Goal: Information Seeking & Learning: Learn about a topic

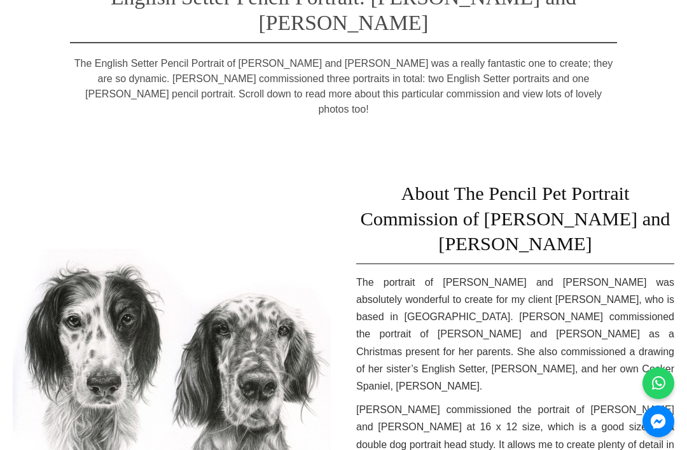
scroll to position [148, 0]
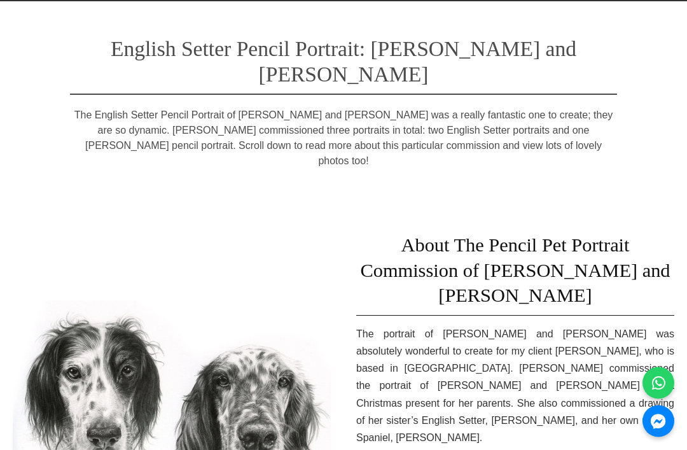
click at [282, 344] on img at bounding box center [172, 425] width 318 height 249
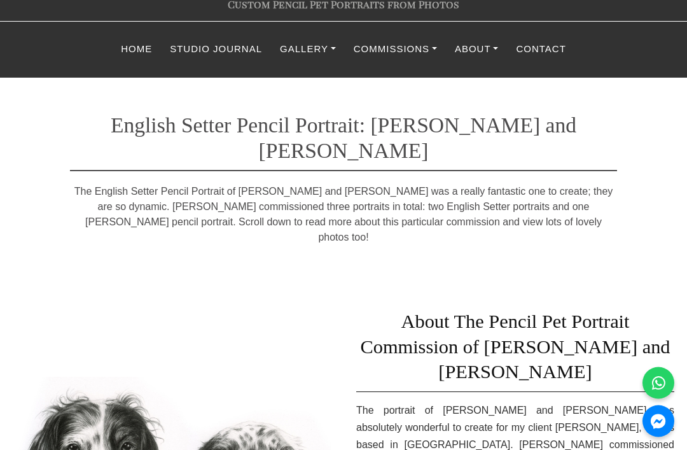
scroll to position [0, 0]
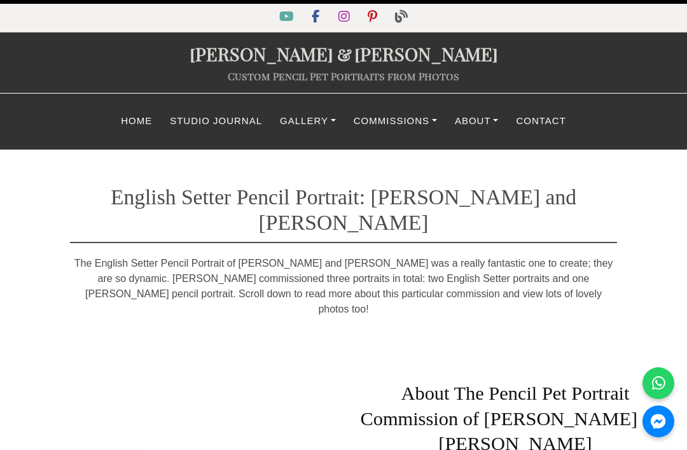
click at [299, 118] on link "Gallery" at bounding box center [308, 121] width 74 height 25
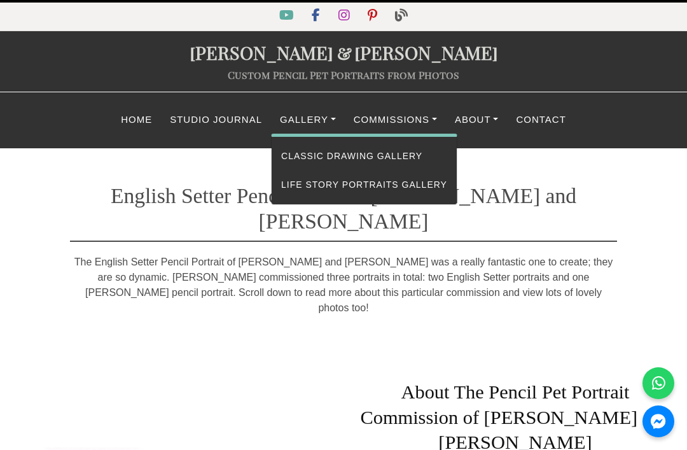
scroll to position [3, 0]
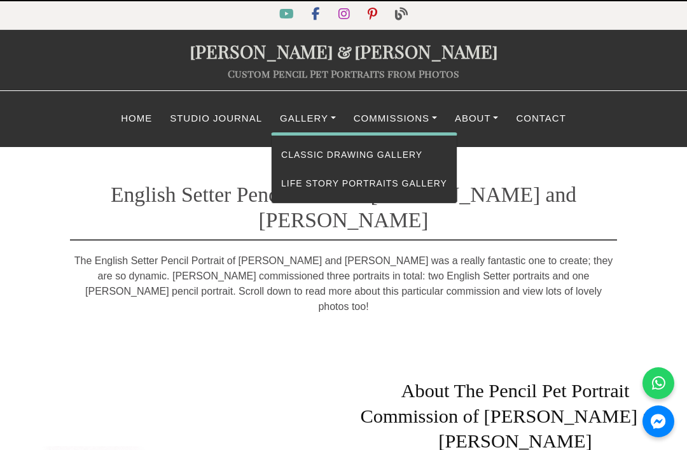
click at [324, 74] on link "Custom Pencil Pet Portraits from Photos" at bounding box center [343, 73] width 231 height 13
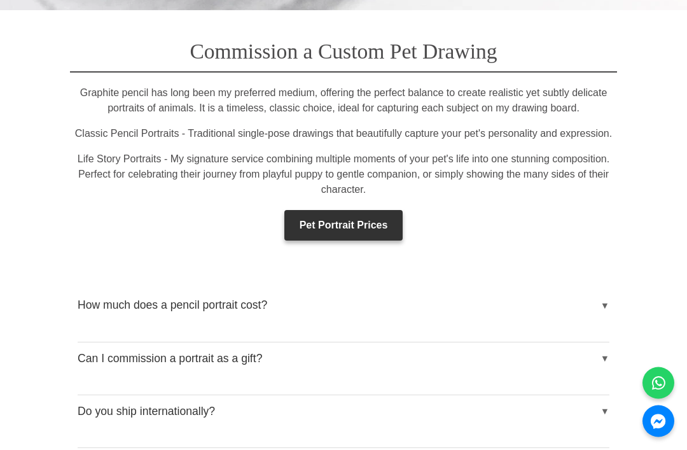
scroll to position [1800, 0]
click at [605, 289] on button "How much does a pencil portrait cost?" at bounding box center [344, 305] width 532 height 32
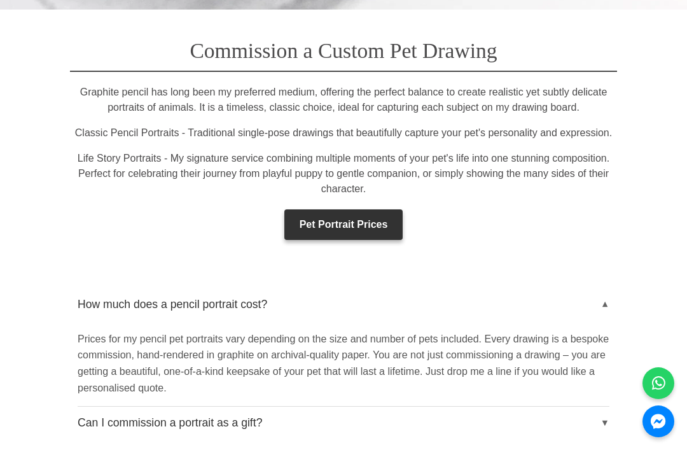
click at [608, 289] on button "How much does a pencil portrait cost?" at bounding box center [344, 305] width 532 height 32
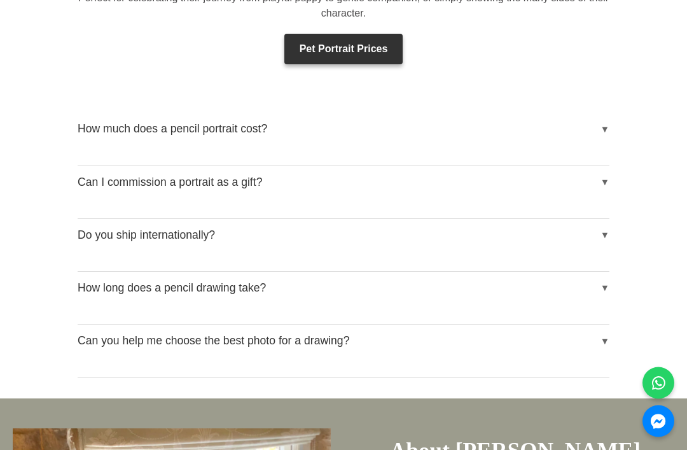
scroll to position [1976, 0]
click at [598, 166] on button "Can I commission a portrait as a gift?" at bounding box center [344, 182] width 532 height 32
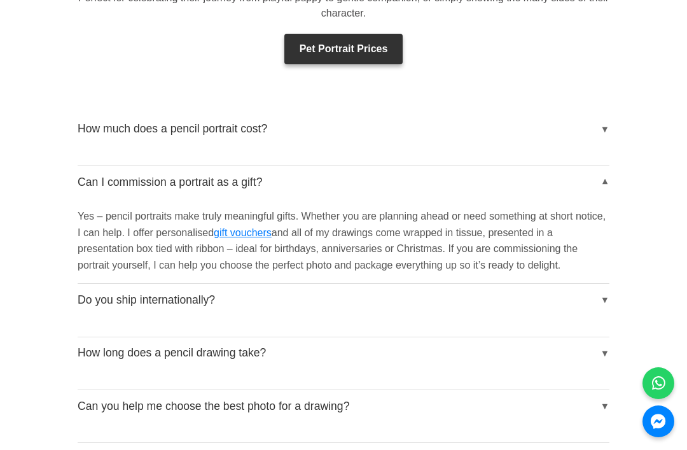
click at [607, 166] on button "Can I commission a portrait as a gift?" at bounding box center [344, 182] width 532 height 32
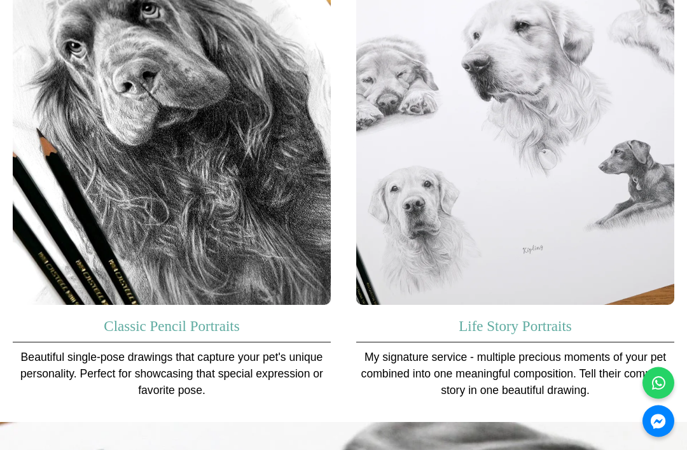
scroll to position [900, 0]
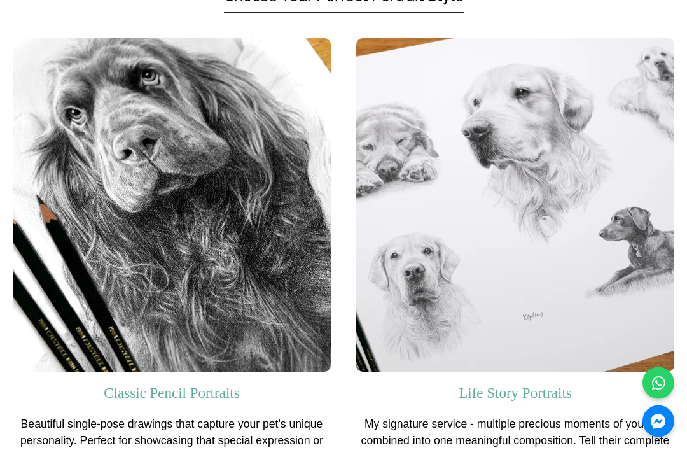
click at [285, 278] on img at bounding box center [172, 205] width 318 height 333
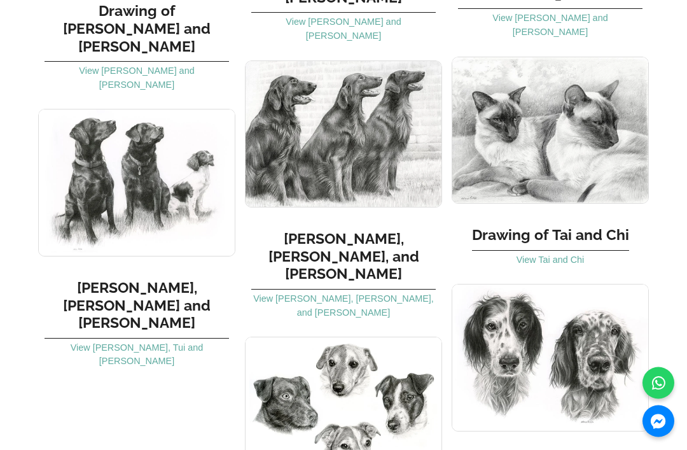
scroll to position [7270, 0]
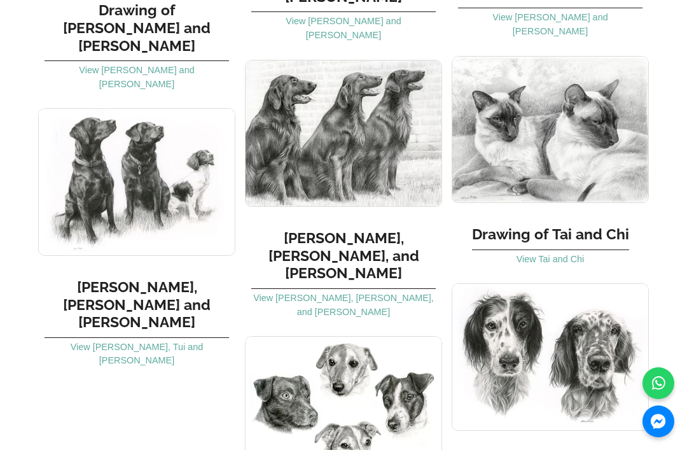
click at [597, 283] on img at bounding box center [549, 357] width 197 height 148
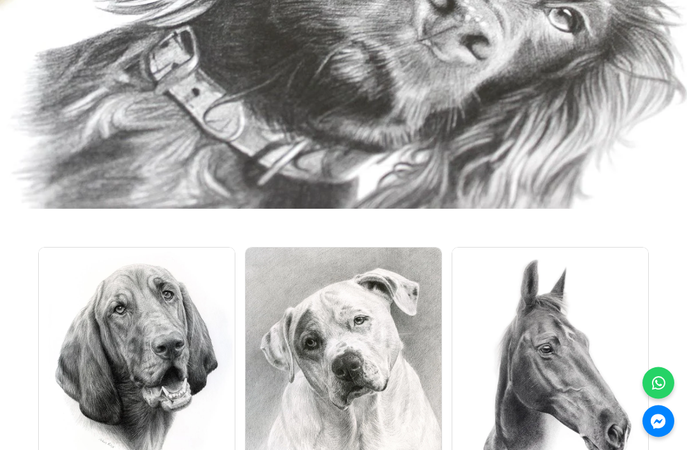
scroll to position [4586, 0]
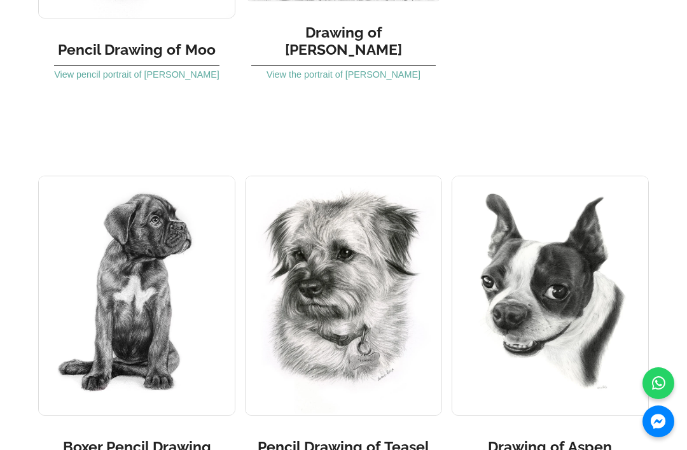
scroll to position [3434, 0]
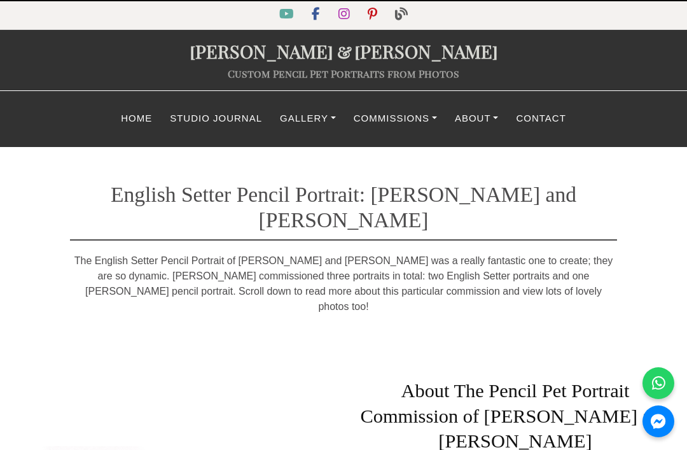
scroll to position [3, 0]
click at [141, 114] on link "Home" at bounding box center [136, 118] width 49 height 25
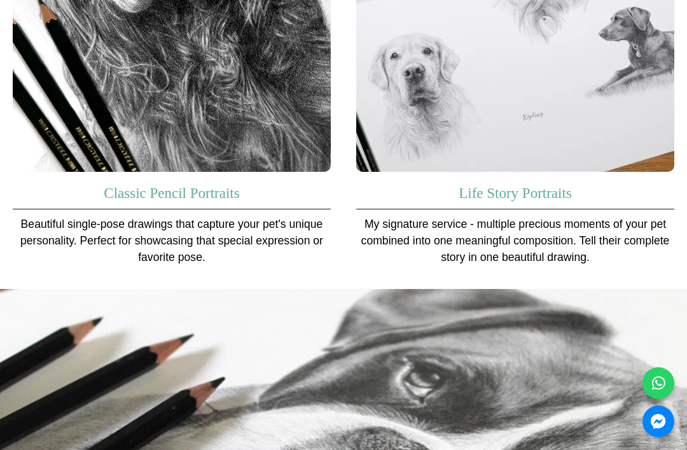
scroll to position [1104, 0]
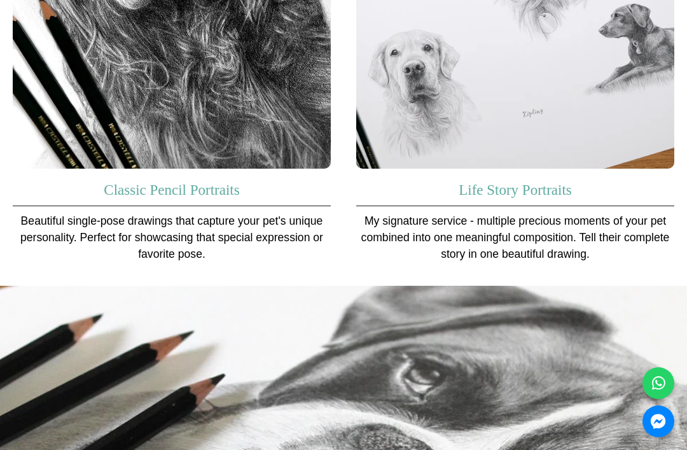
click at [511, 76] on img at bounding box center [515, 1] width 318 height 333
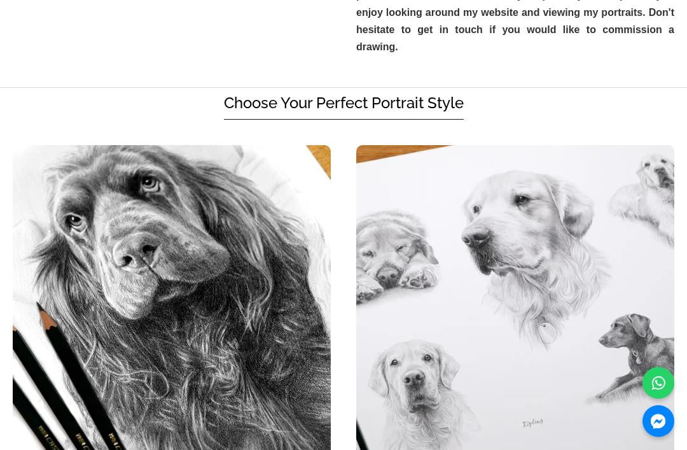
scroll to position [794, 0]
click at [399, 88] on section "Choose Your Perfect Portrait Style Classic Pencil Portraits Beautiful single-po…" at bounding box center [343, 341] width 687 height 507
click at [60, 161] on img at bounding box center [172, 312] width 318 height 333
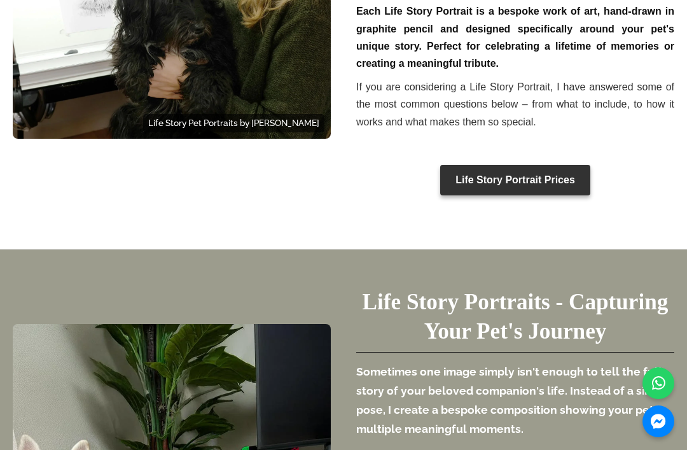
scroll to position [644, 0]
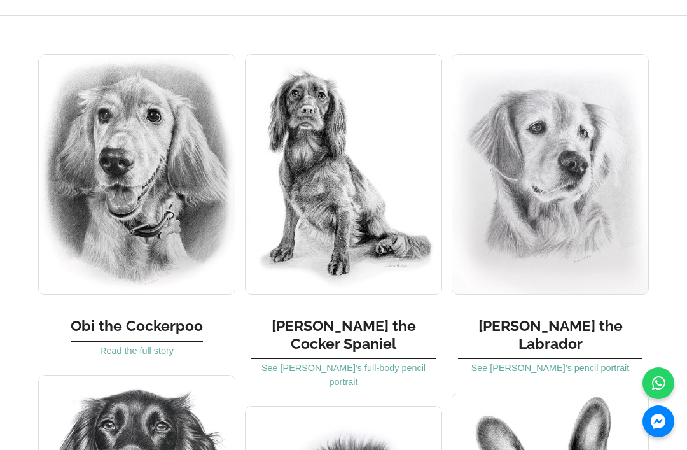
scroll to position [767, 0]
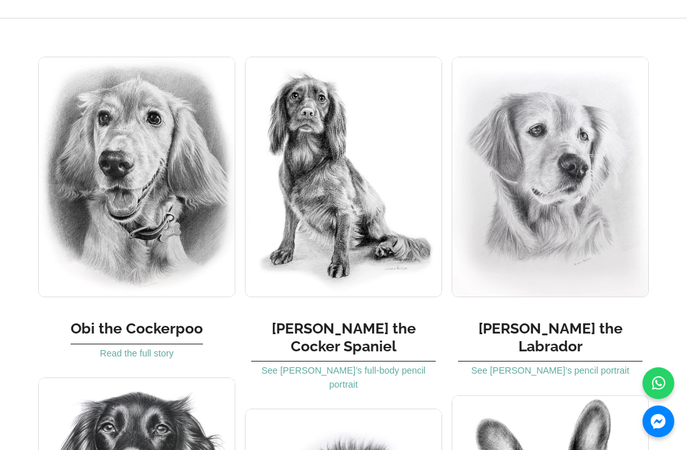
click at [401, 213] on img at bounding box center [343, 177] width 197 height 240
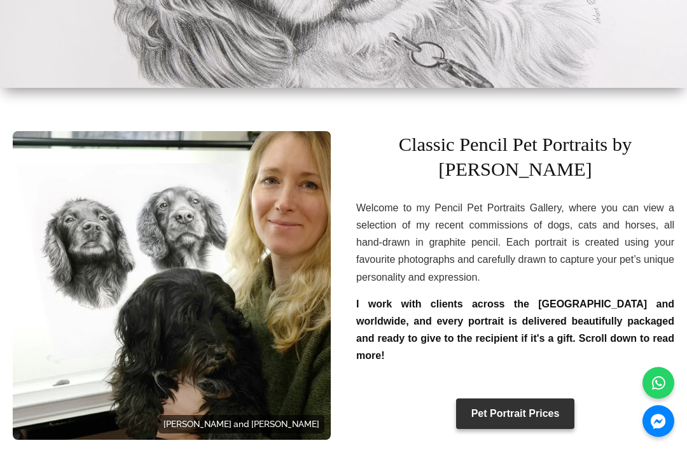
scroll to position [303, 0]
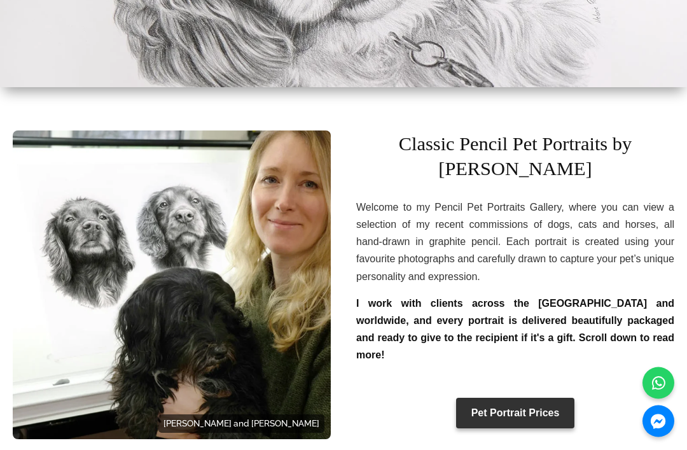
click at [559, 398] on link "Pet Portrait Prices" at bounding box center [515, 413] width 119 height 31
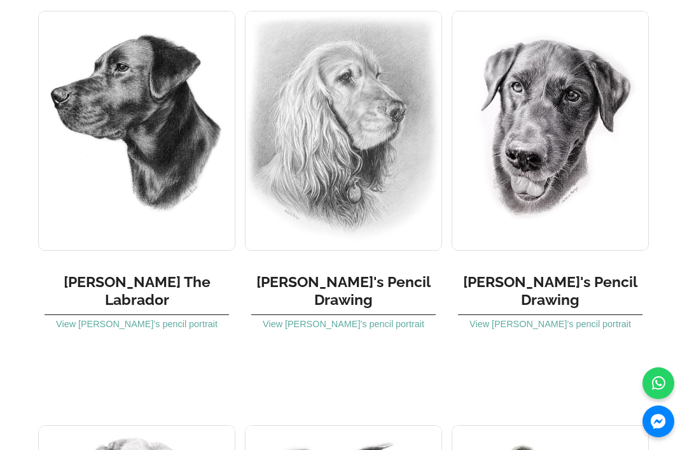
scroll to position [2199, 0]
click at [368, 318] on link "View Louis’s pencil portrait" at bounding box center [344, 323] width 162 height 10
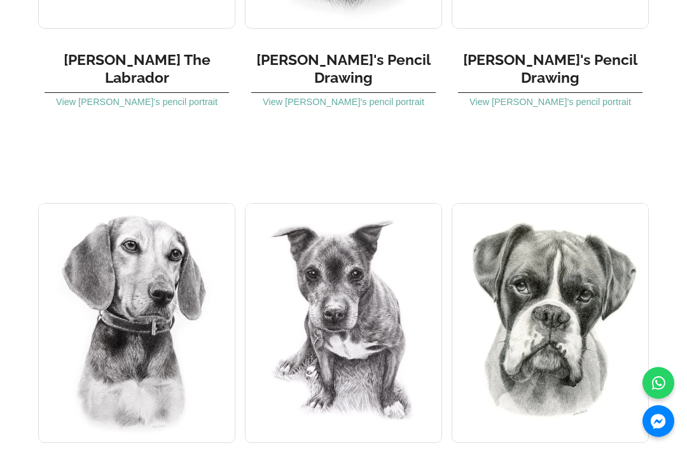
scroll to position [2420, 0]
click at [600, 290] on img at bounding box center [549, 323] width 197 height 240
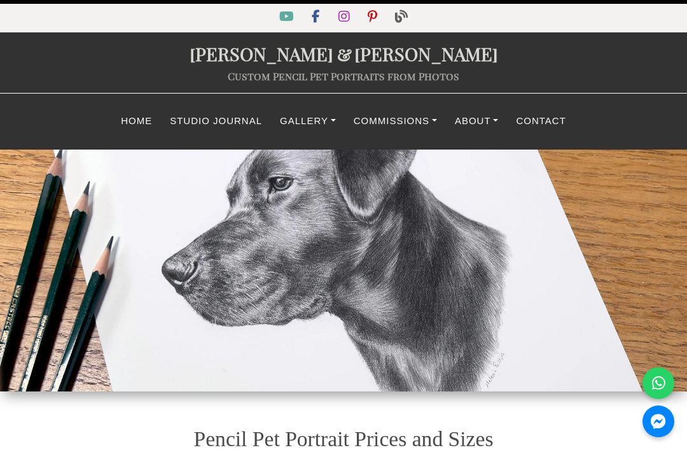
select select "GBP"
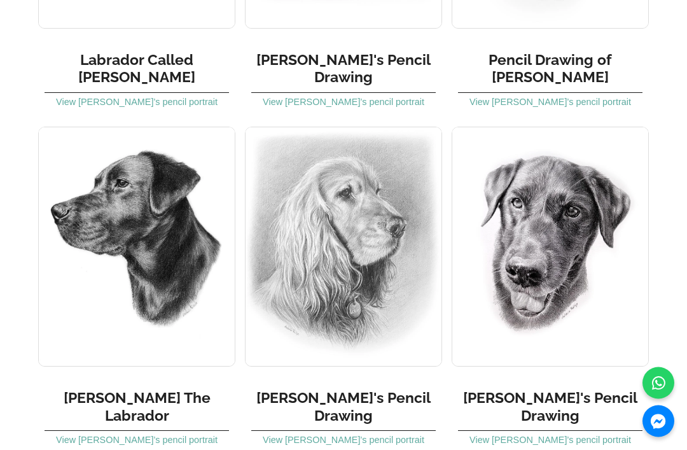
click at [671, 205] on section "Labrador Called Ted View Ted’s pencil portrait Betty The Labrador View Betty’s …" at bounding box center [343, 127] width 687 height 752
